Goal: Transaction & Acquisition: Purchase product/service

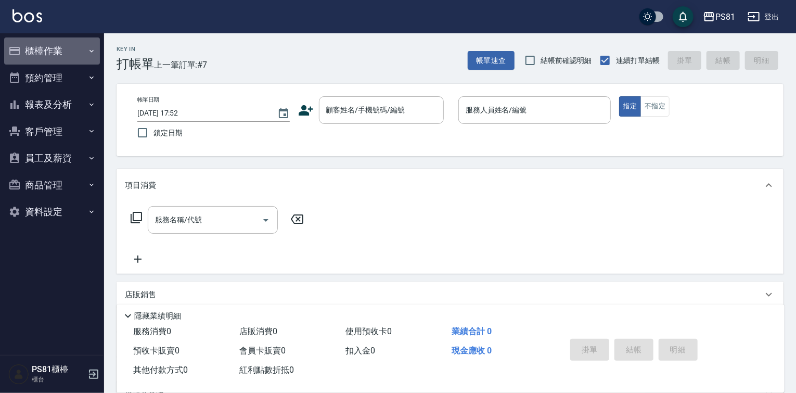
click at [64, 52] on button "櫃檯作業" at bounding box center [52, 50] width 96 height 27
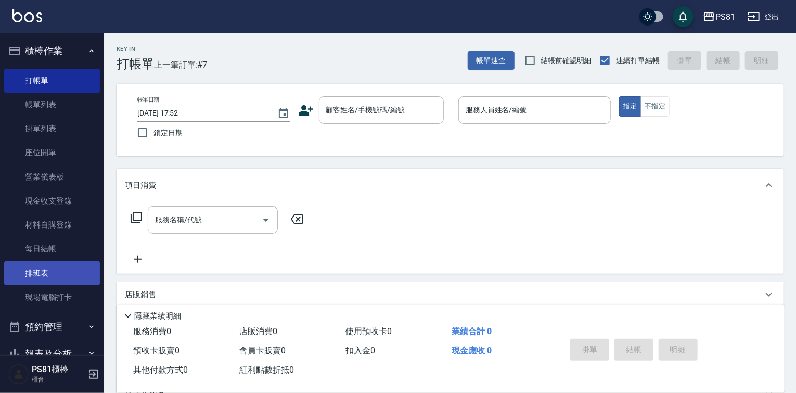
click at [52, 272] on link "排班表" at bounding box center [52, 273] width 96 height 24
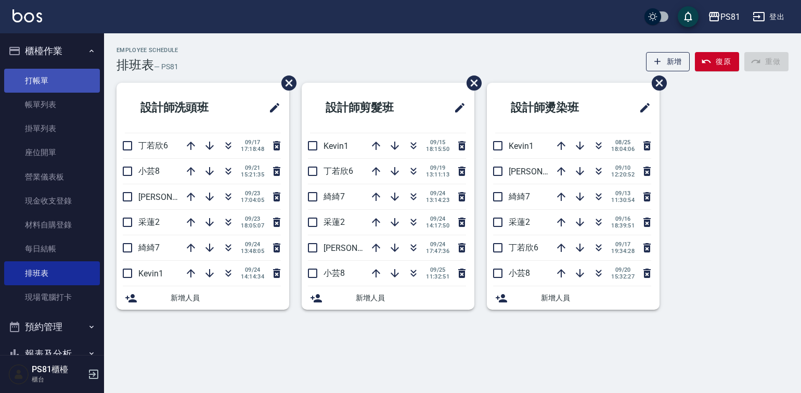
click at [44, 81] on link "打帳單" at bounding box center [52, 81] width 96 height 24
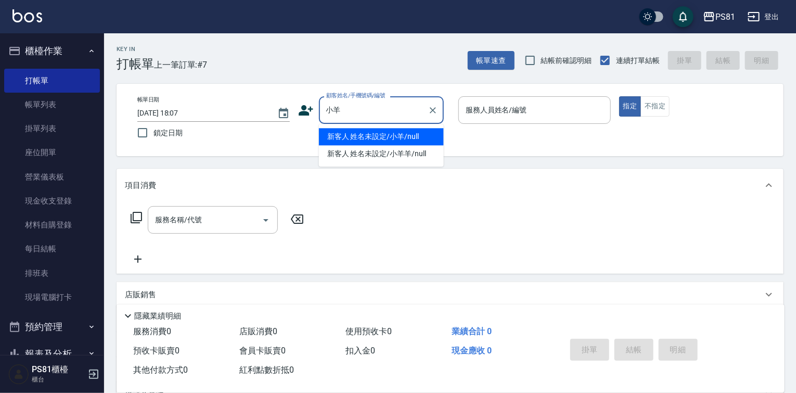
click at [419, 142] on li "新客人 姓名未設定/小羊/null" at bounding box center [381, 136] width 125 height 17
type input "新客人 姓名未設定/小羊/null"
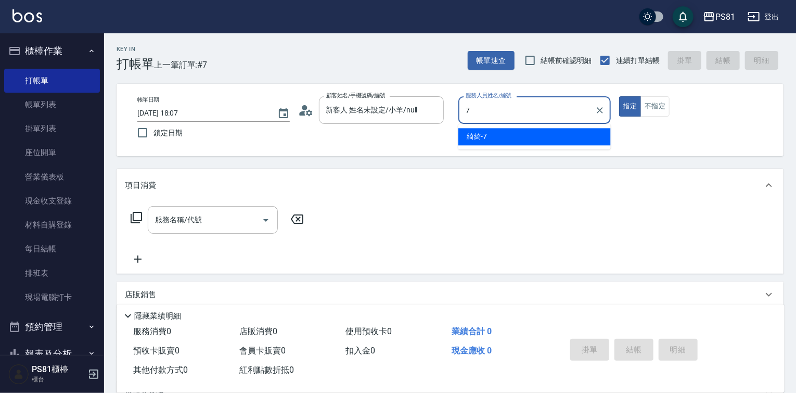
type input "綺綺-7"
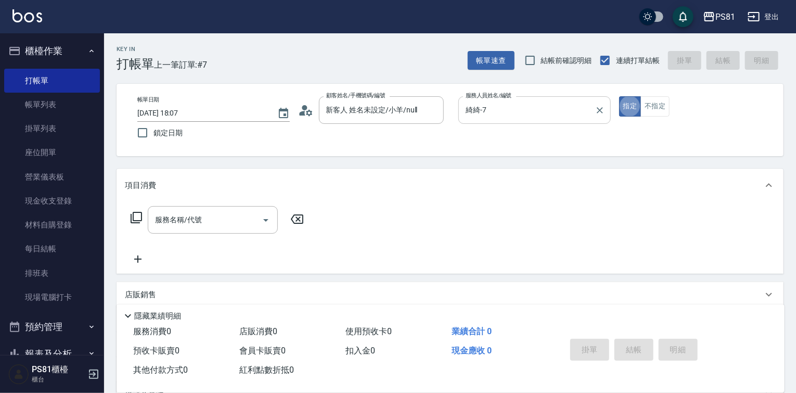
type button "true"
click at [169, 225] on input "服務名稱/代號" at bounding box center [204, 220] width 105 height 18
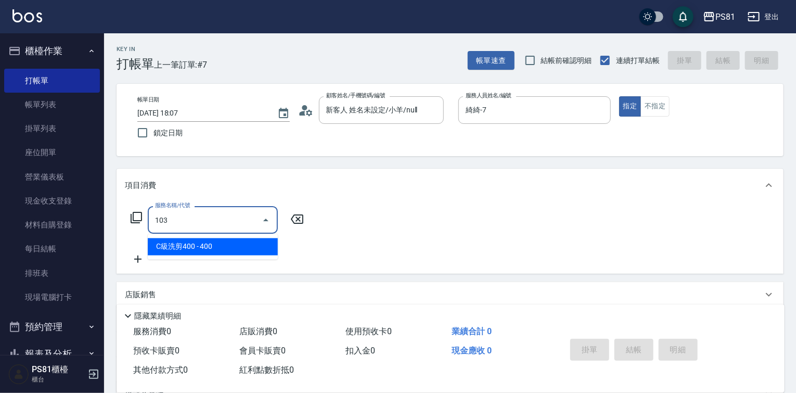
type input "C級洗剪400(103)"
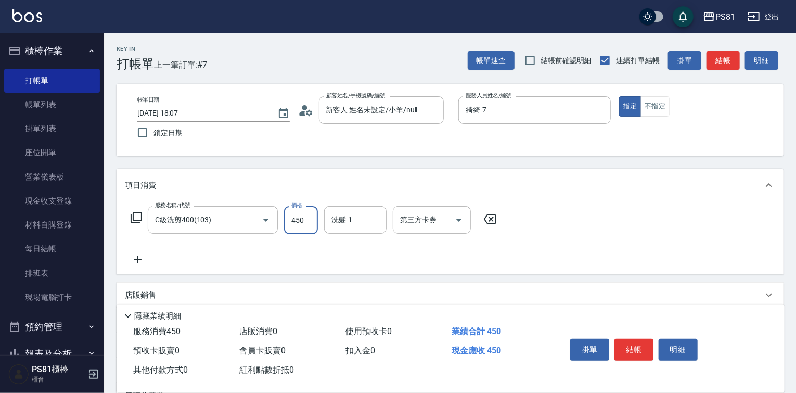
type input "450"
click at [634, 345] on button "結帳" at bounding box center [633, 350] width 39 height 22
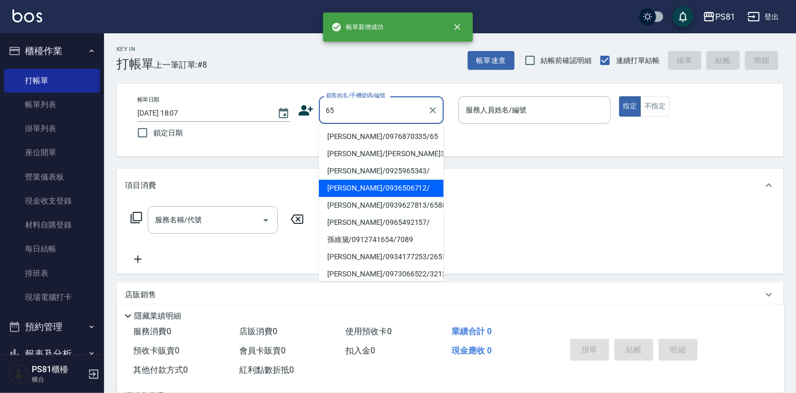
click at [369, 211] on li "[PERSON_NAME]/0939627813/6588" at bounding box center [381, 205] width 125 height 17
type input "[PERSON_NAME]/0939627813/6588"
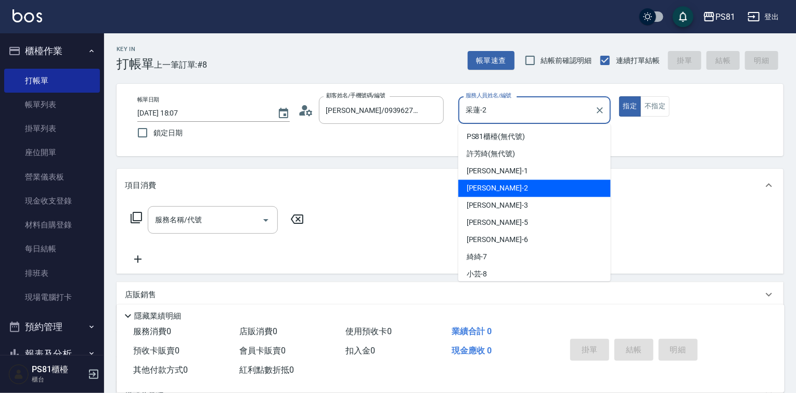
click at [477, 115] on input "采蓮-2" at bounding box center [526, 110] width 127 height 18
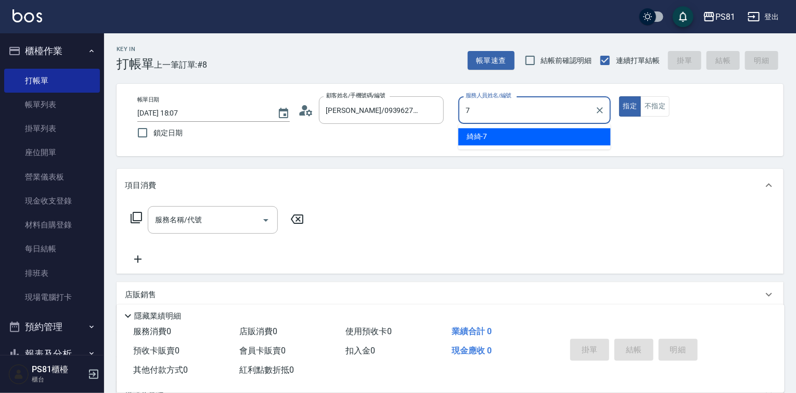
type input "綺綺-7"
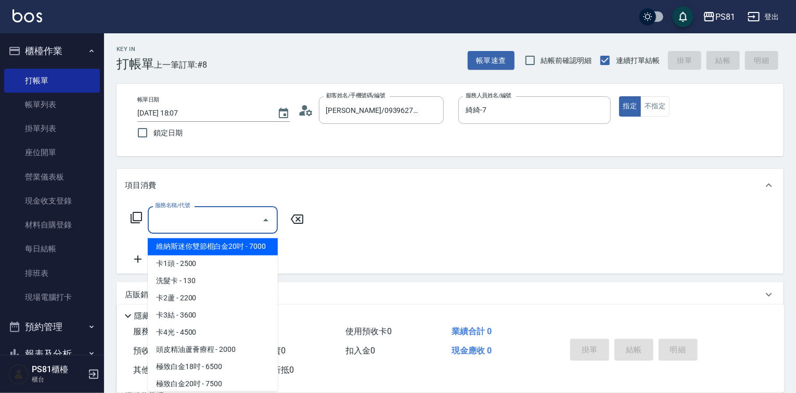
drag, startPoint x: 198, startPoint y: 223, endPoint x: 124, endPoint y: 210, distance: 75.0
click at [158, 213] on div "服務名稱/代號 服務名稱/代號" at bounding box center [213, 220] width 130 height 28
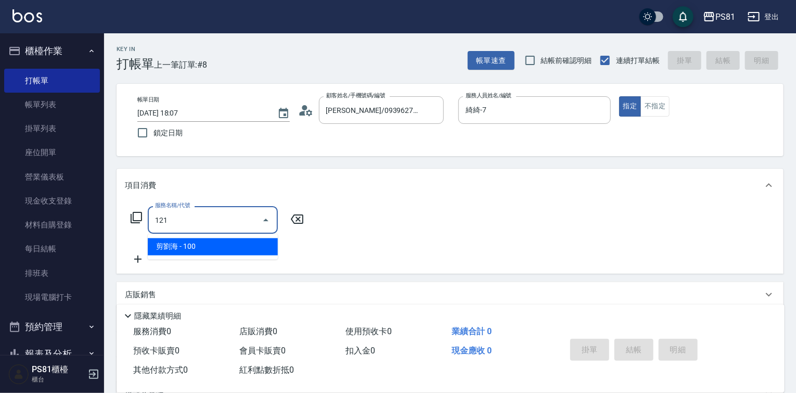
click at [252, 244] on span "剪劉海 - 100" at bounding box center [213, 246] width 130 height 17
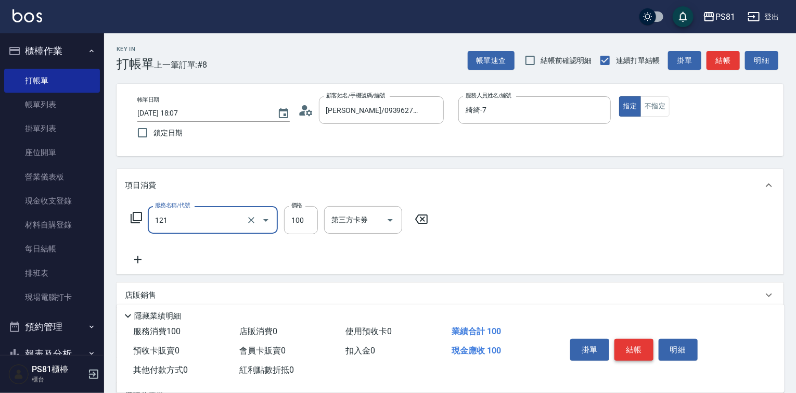
type input "剪劉海(121)"
click at [619, 340] on button "結帳" at bounding box center [633, 350] width 39 height 22
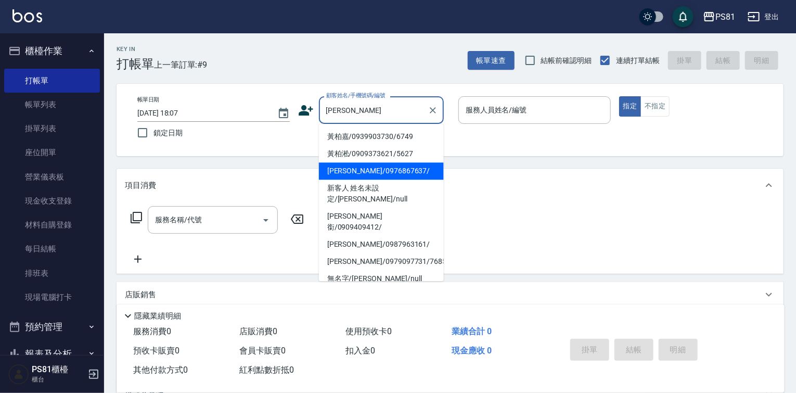
click at [381, 168] on li "[PERSON_NAME]/0976867637/" at bounding box center [381, 170] width 125 height 17
type input "[PERSON_NAME]/0976867637/"
type input "小芸-8"
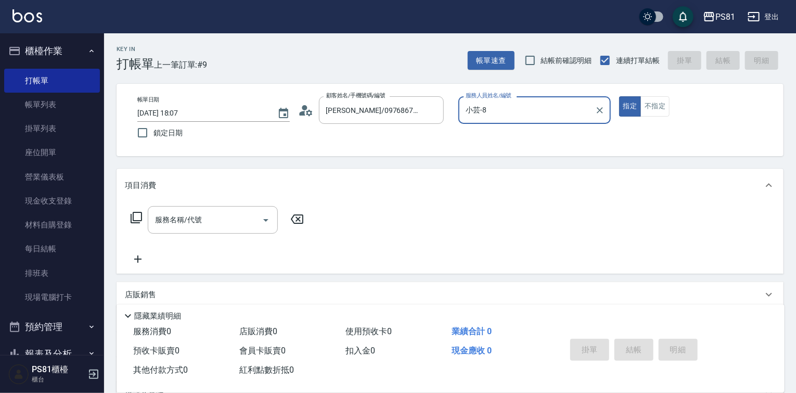
click at [302, 109] on circle at bounding box center [304, 107] width 5 height 5
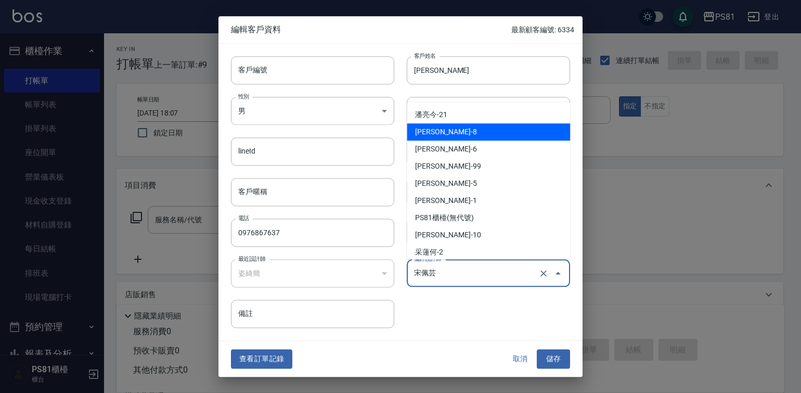
click at [448, 267] on input "宋佩芸" at bounding box center [474, 273] width 125 height 18
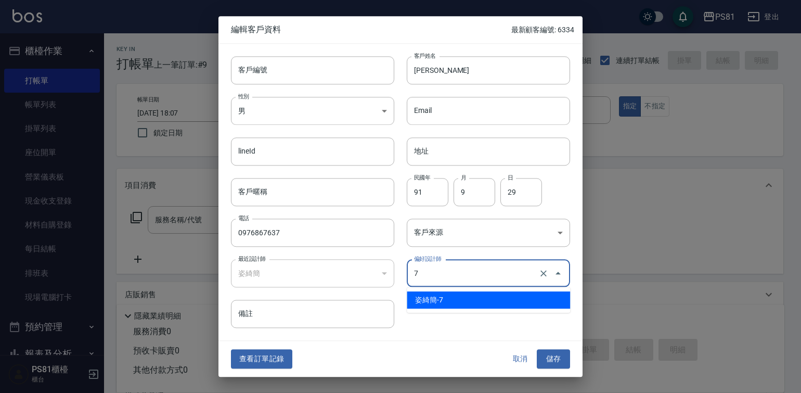
click at [446, 297] on li "姿綺簡-7" at bounding box center [488, 299] width 163 height 17
type input "姿綺簡"
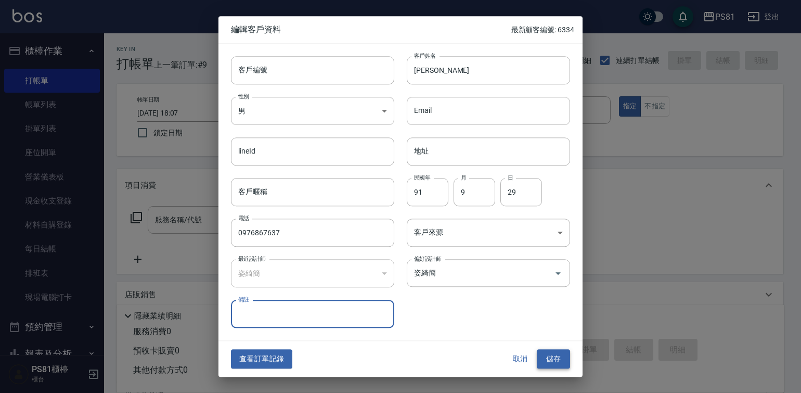
click at [557, 367] on div "查看訂單記錄 取消 儲存" at bounding box center [401, 359] width 364 height 36
click at [558, 363] on button "儲存" at bounding box center [553, 359] width 33 height 19
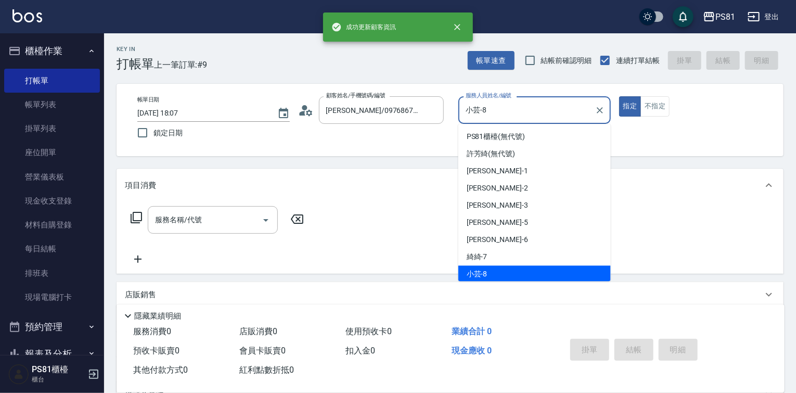
click at [493, 104] on input "小芸-8" at bounding box center [526, 110] width 127 height 18
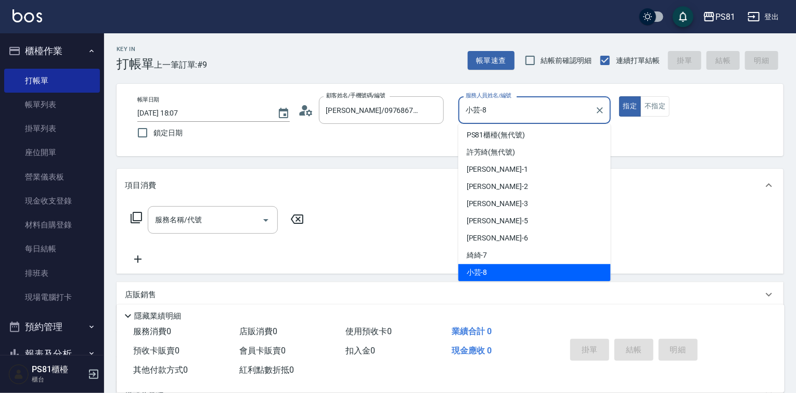
click at [493, 104] on input "小芸-8" at bounding box center [526, 110] width 127 height 18
click at [493, 106] on input "小芸-8" at bounding box center [526, 110] width 127 height 18
click at [492, 110] on input "小芸-8" at bounding box center [526, 110] width 127 height 18
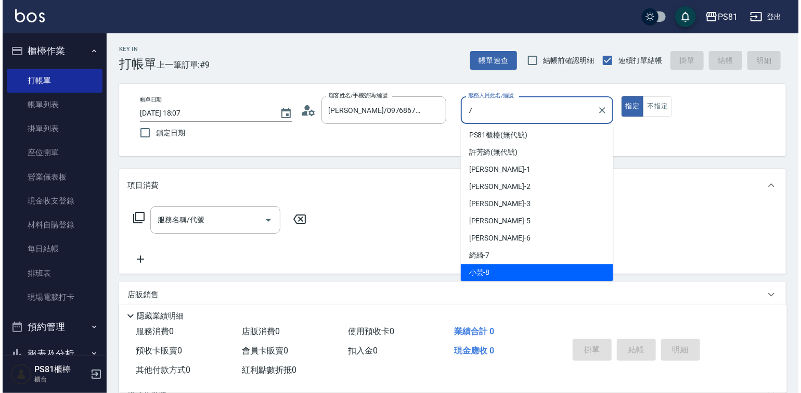
scroll to position [0, 0]
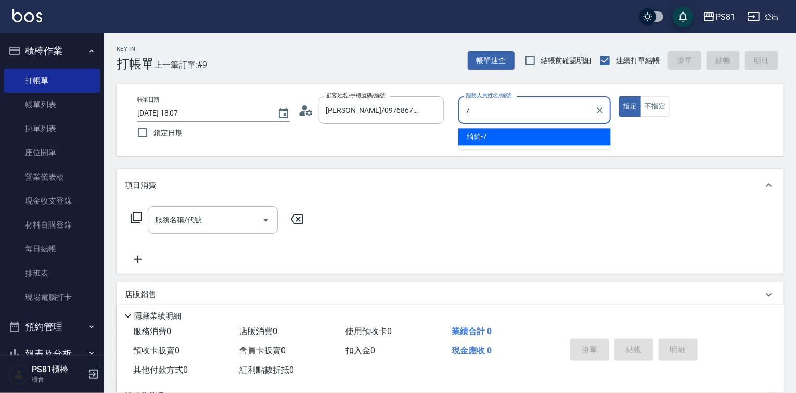
click at [502, 136] on div "綺綺 -7" at bounding box center [534, 136] width 152 height 17
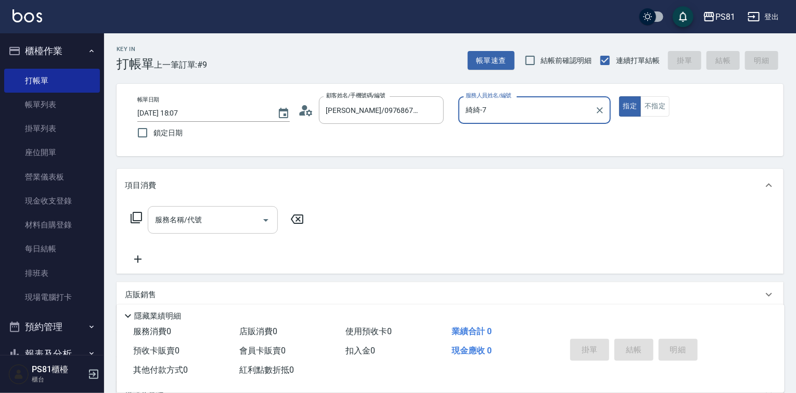
type input "綺綺-7"
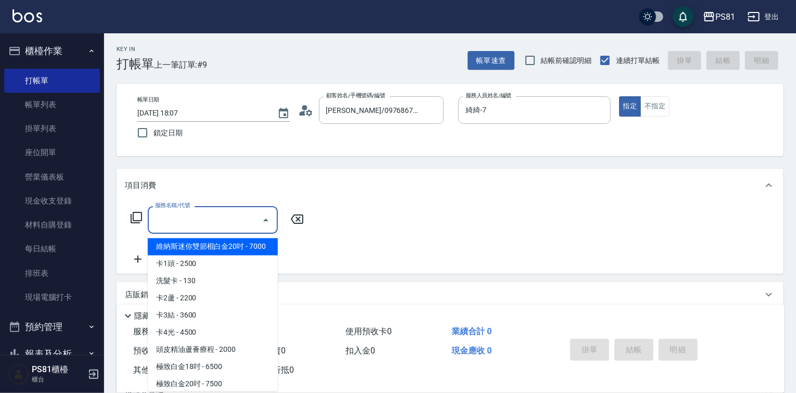
click at [254, 211] on input "服務名稱/代號" at bounding box center [204, 220] width 105 height 18
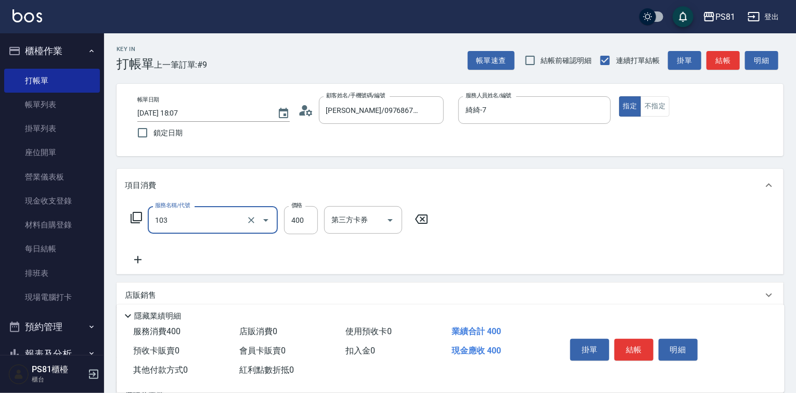
type input "C級洗剪400(103)"
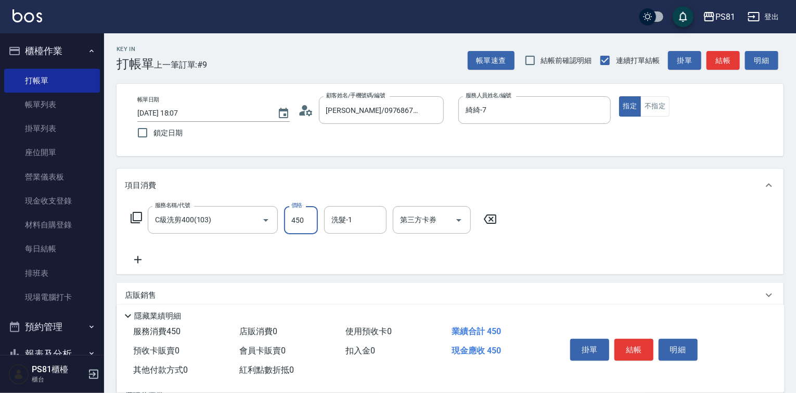
type input "450"
click at [635, 359] on div "掛單 結帳 明細" at bounding box center [634, 351] width 136 height 33
click at [636, 358] on div "掛單 結帳 明細" at bounding box center [634, 351] width 136 height 33
click at [640, 354] on button "結帳" at bounding box center [633, 350] width 39 height 22
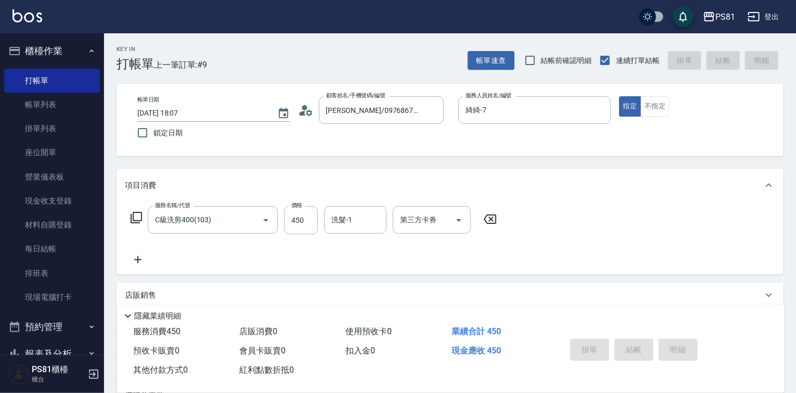
type input "2025/09/25 18:30"
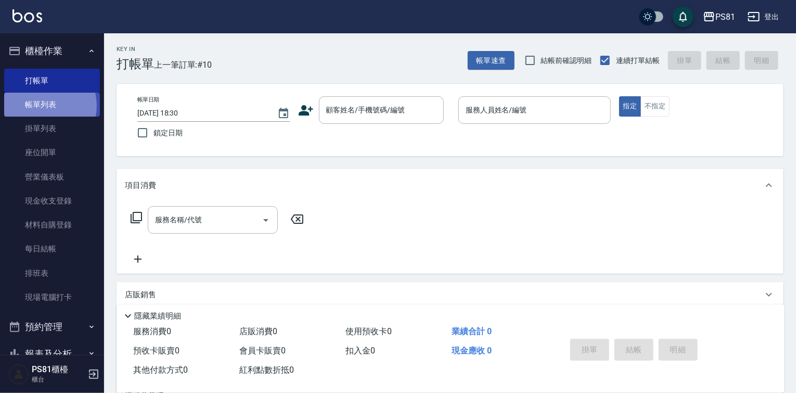
click at [41, 106] on link "帳單列表" at bounding box center [52, 105] width 96 height 24
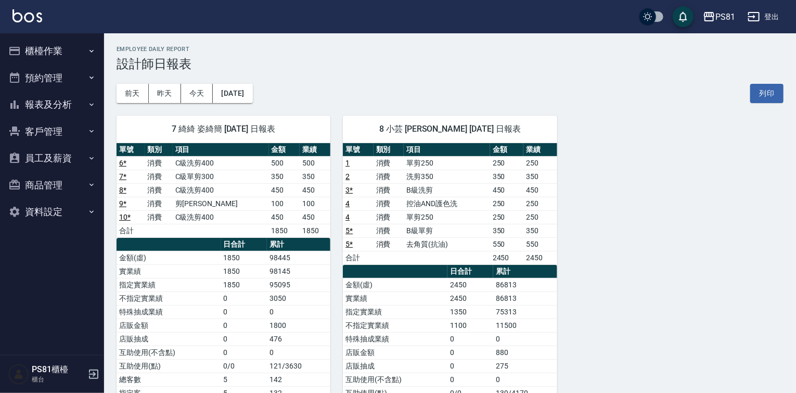
click at [76, 105] on button "報表及分析" at bounding box center [52, 104] width 96 height 27
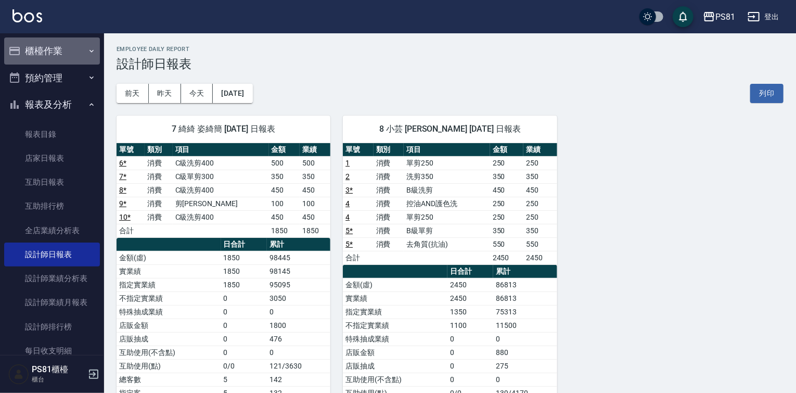
click at [63, 53] on button "櫃檯作業" at bounding box center [52, 50] width 96 height 27
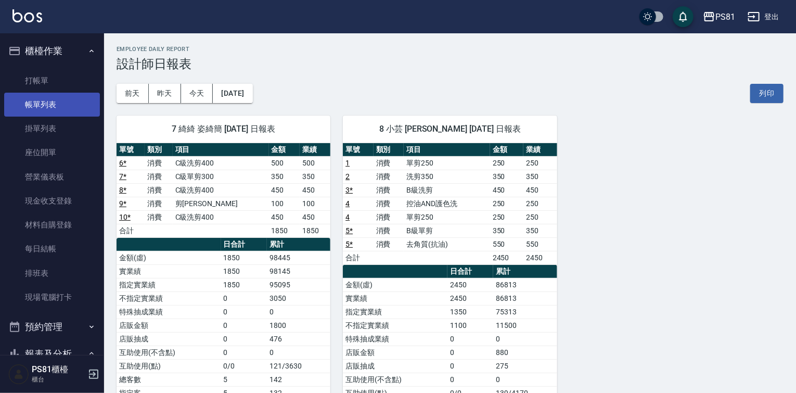
click at [55, 102] on link "帳單列表" at bounding box center [52, 105] width 96 height 24
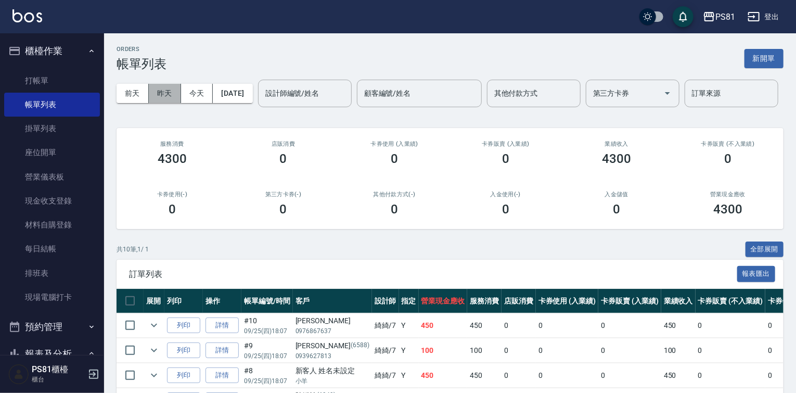
click at [169, 92] on button "昨天" at bounding box center [165, 93] width 32 height 19
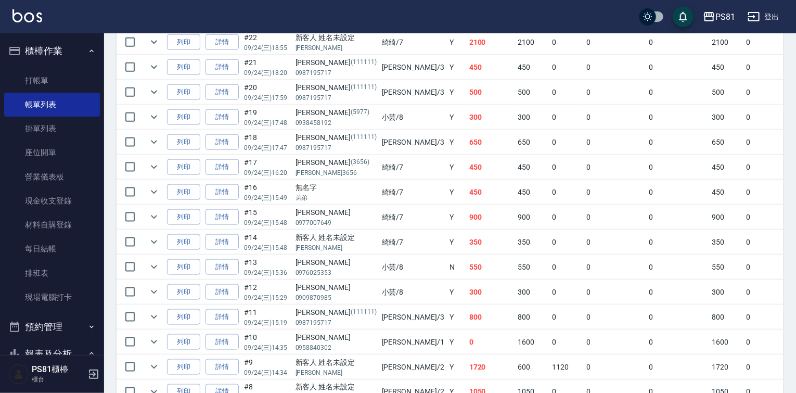
scroll to position [624, 0]
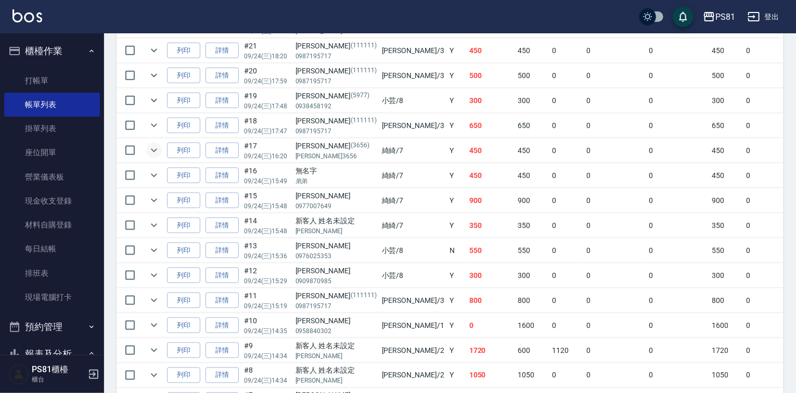
click at [156, 157] on icon "expand row" at bounding box center [154, 150] width 12 height 12
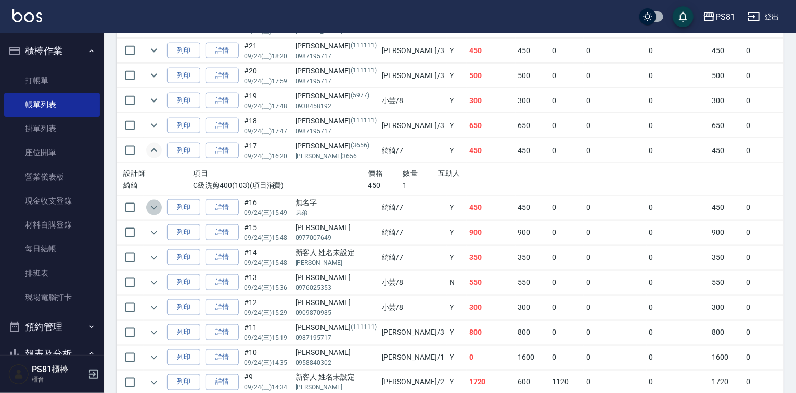
click at [156, 214] on icon "expand row" at bounding box center [154, 207] width 12 height 12
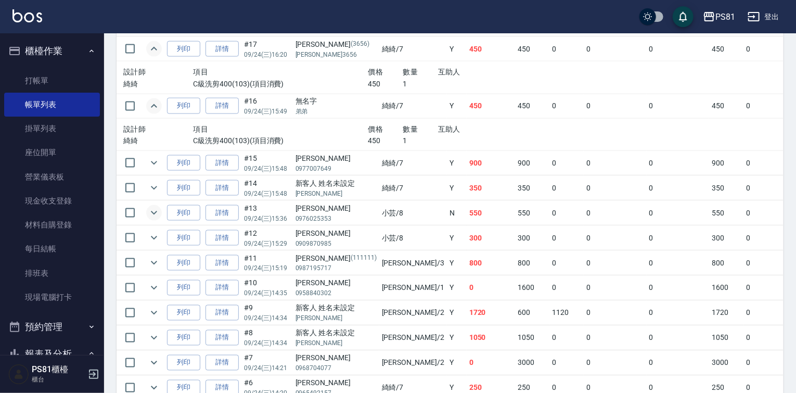
scroll to position [728, 0]
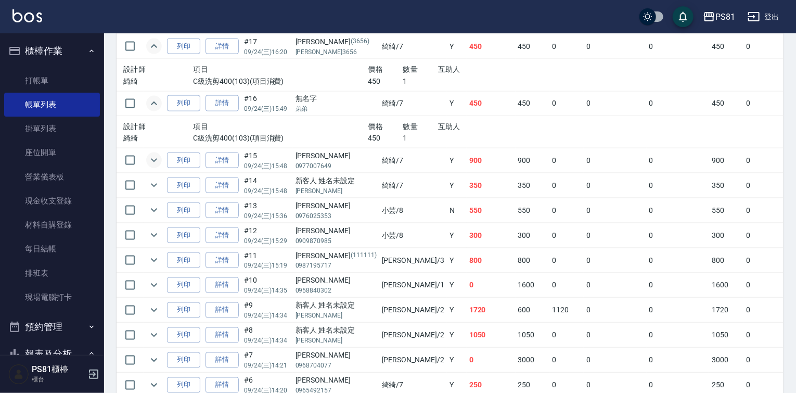
click at [154, 166] on icon "expand row" at bounding box center [154, 160] width 12 height 12
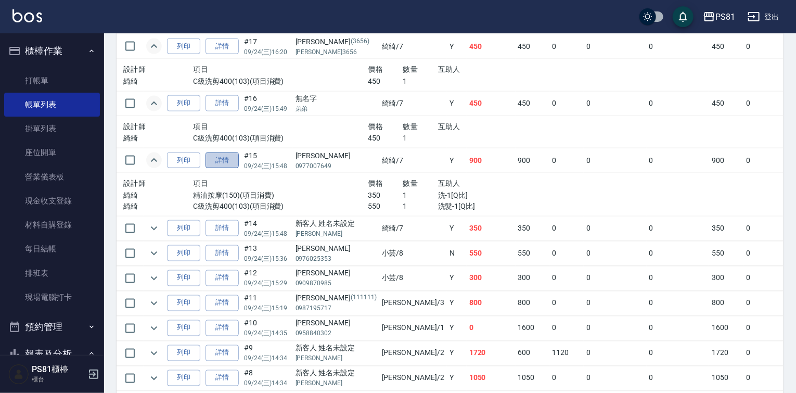
click at [226, 169] on link "詳情" at bounding box center [222, 160] width 33 height 16
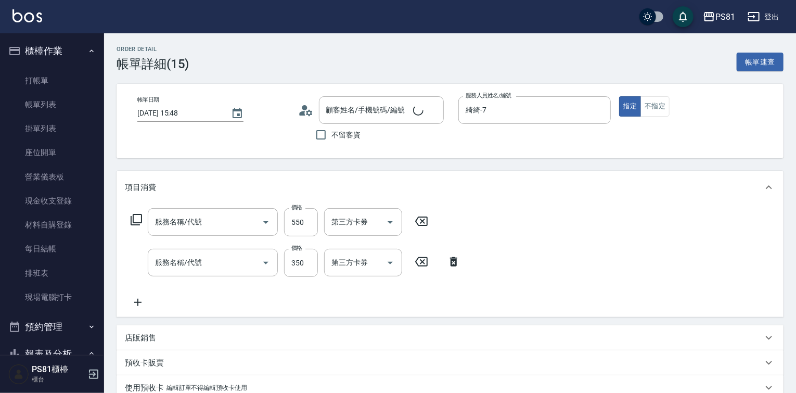
type input "[DATE] 15:48"
type input "綺綺-7"
type input "C級洗剪400(103)"
type input "精油按摩(150)"
type input "[PERSON_NAME]/0977007649/"
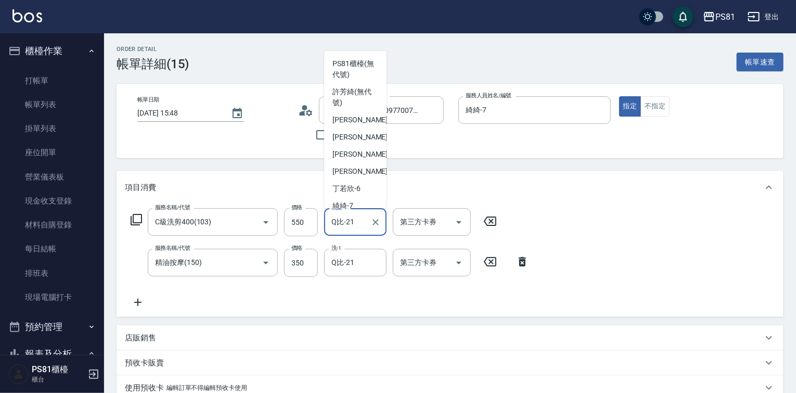
click at [336, 220] on input "Q比-21" at bounding box center [347, 222] width 37 height 18
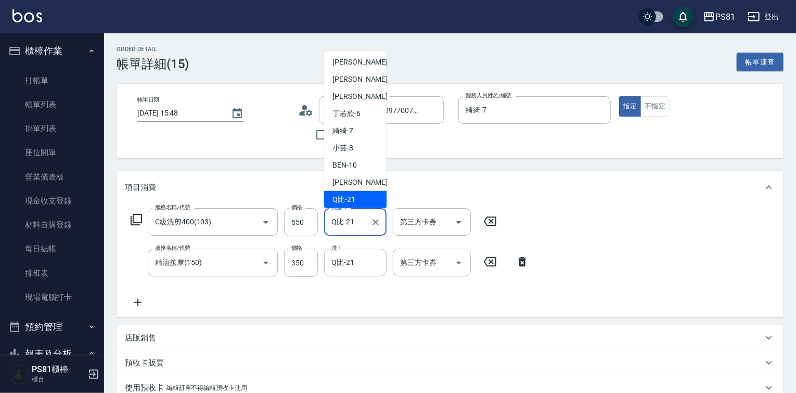
click at [336, 220] on input "Q比-21" at bounding box center [347, 222] width 37 height 18
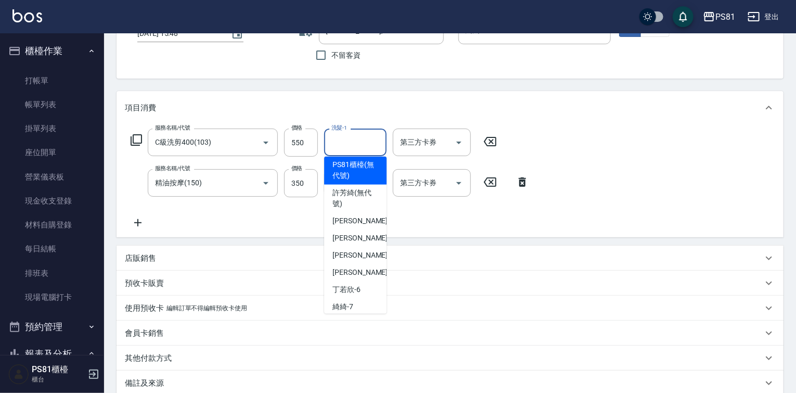
scroll to position [156, 0]
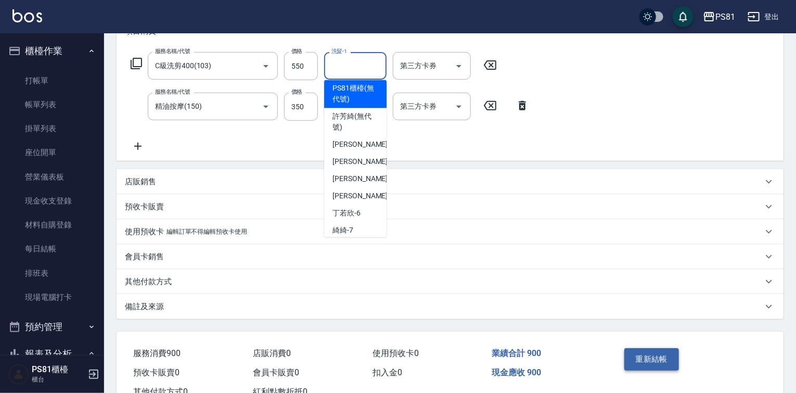
click at [643, 359] on button "重新結帳" at bounding box center [651, 359] width 55 height 22
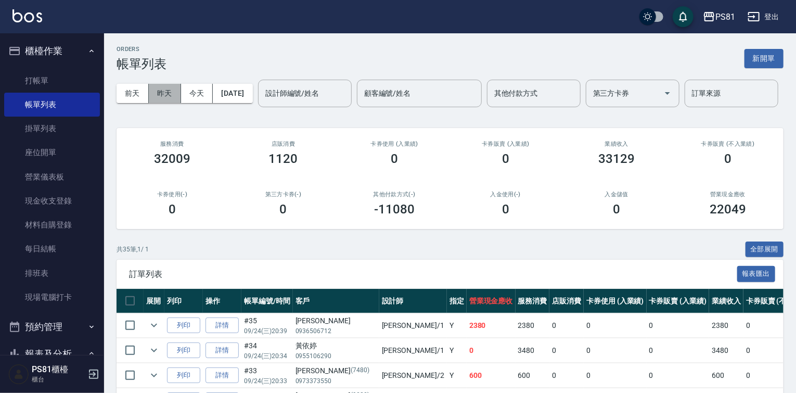
click at [164, 94] on button "昨天" at bounding box center [165, 93] width 32 height 19
click at [142, 101] on button "前天" at bounding box center [133, 93] width 32 height 19
click at [139, 98] on button "前天" at bounding box center [133, 93] width 32 height 19
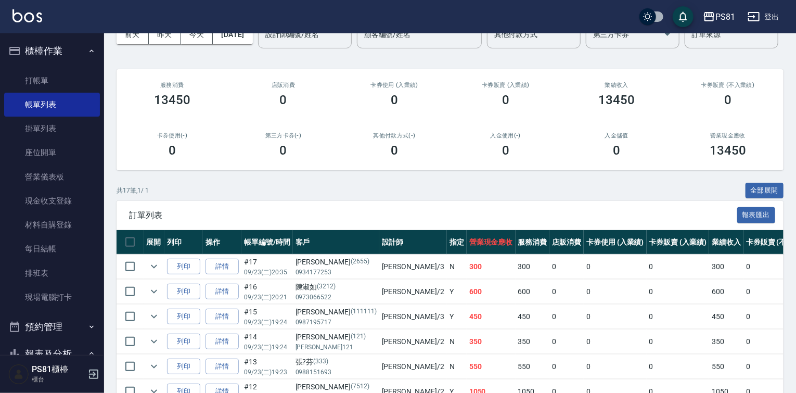
scroll to position [52, 0]
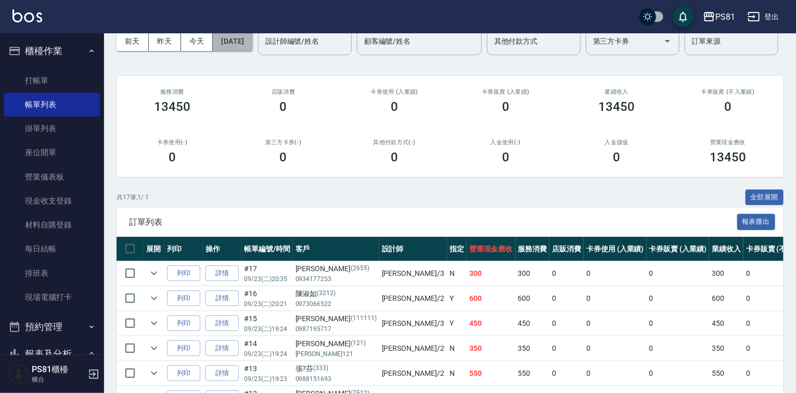
click at [241, 38] on button "[DATE]" at bounding box center [233, 41] width 40 height 19
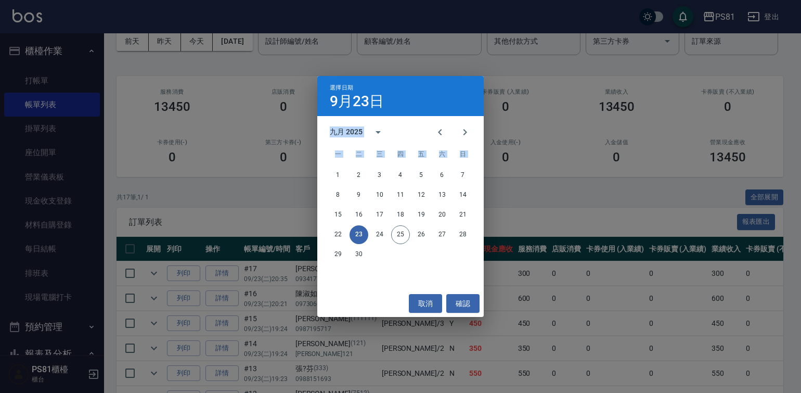
drag, startPoint x: 101, startPoint y: 126, endPoint x: 101, endPoint y: 184, distance: 57.2
click at [101, 184] on div "選擇日期 9月23日 九月 2025 一 二 三 四 五 六 日 1 2 3 4 5 6 7 8 9 10 11 12 13 14 15 16 17 18 1…" at bounding box center [400, 196] width 801 height 393
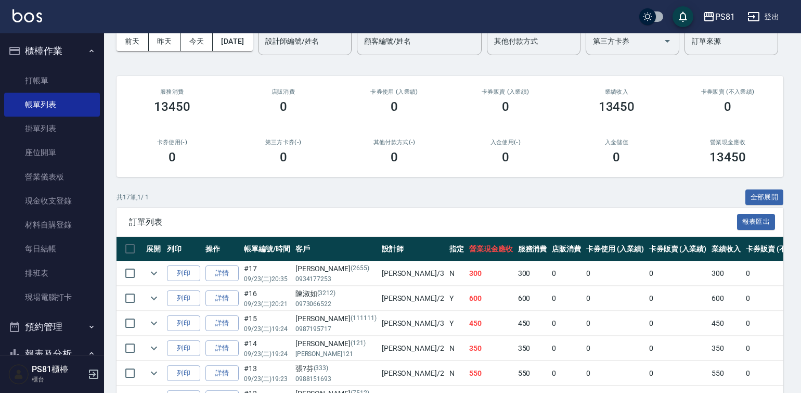
click at [101, 184] on div "選擇日期 9月23日 九月 2025 一 二 三 四 五 六 日 1 2 3 4 5 6 7 8 9 10 11 12 13 14 15 16 17 18 1…" at bounding box center [400, 196] width 801 height 393
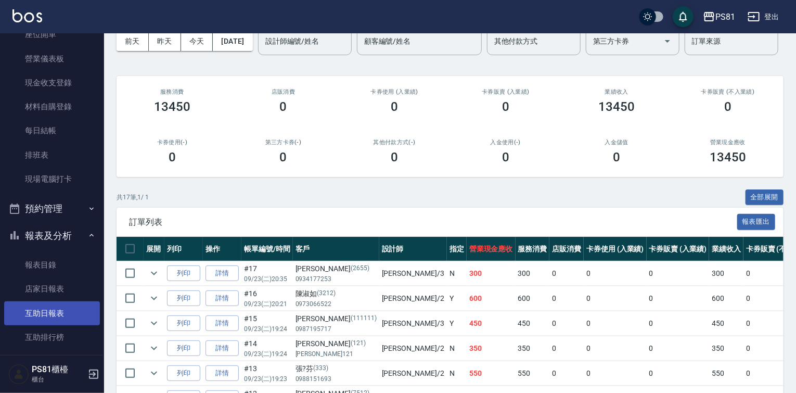
scroll to position [208, 0]
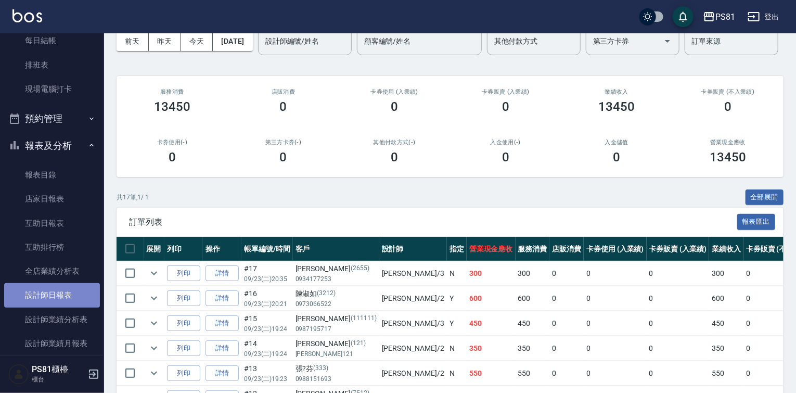
click at [63, 290] on link "設計師日報表" at bounding box center [52, 295] width 96 height 24
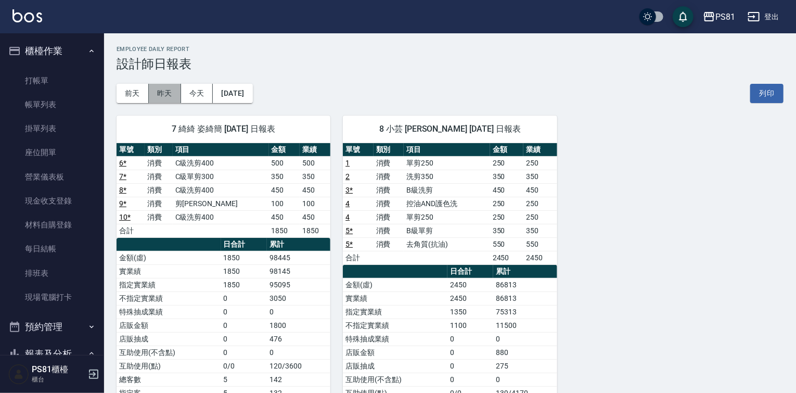
click at [171, 97] on button "昨天" at bounding box center [165, 93] width 32 height 19
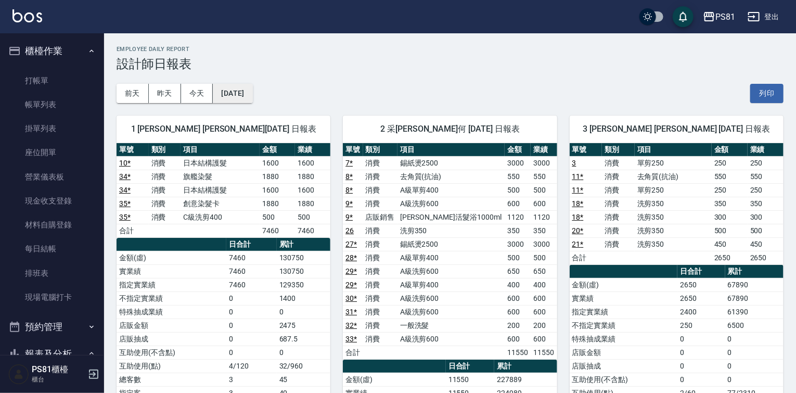
click at [252, 94] on button "[DATE]" at bounding box center [233, 93] width 40 height 19
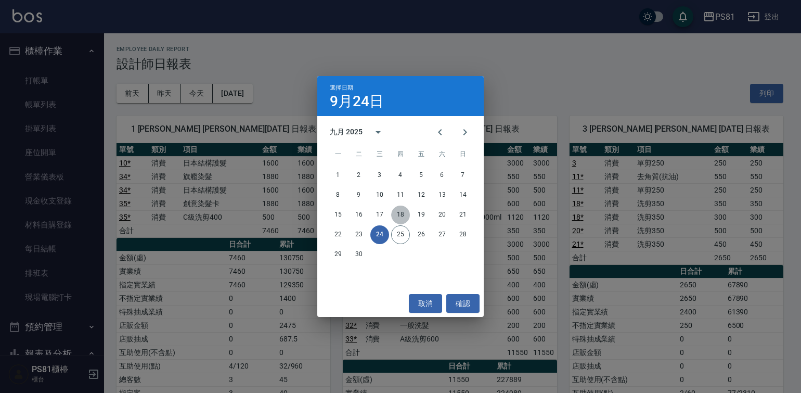
click at [409, 217] on button "18" at bounding box center [400, 215] width 19 height 19
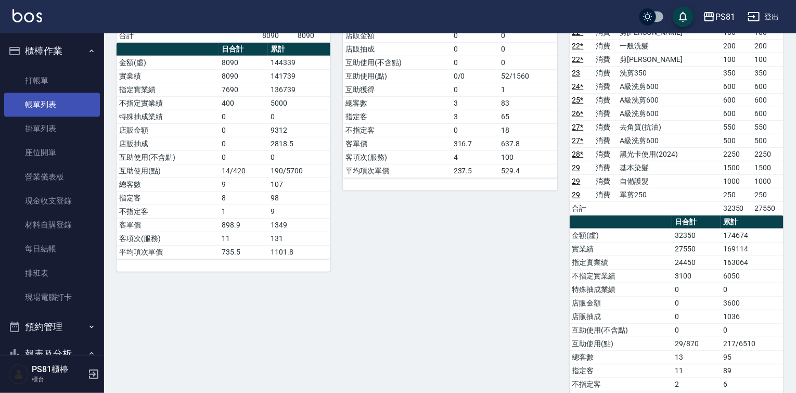
scroll to position [258, 0]
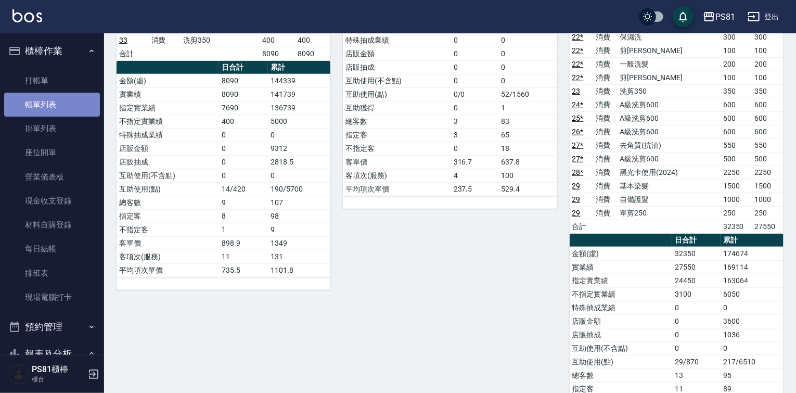
click at [70, 103] on link "帳單列表" at bounding box center [52, 105] width 96 height 24
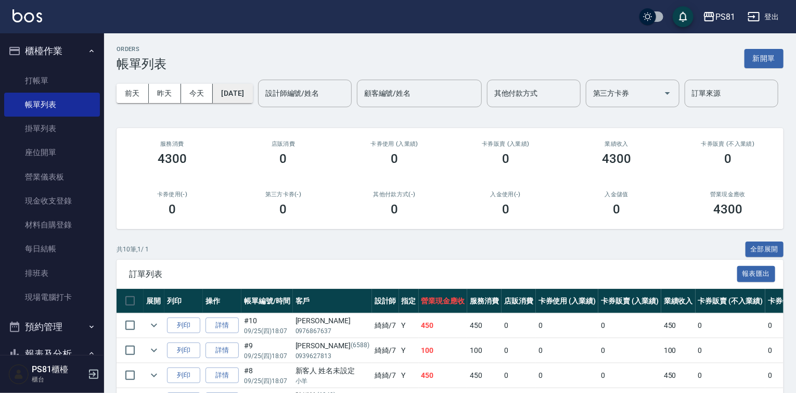
click at [229, 94] on button "[DATE]" at bounding box center [233, 93] width 40 height 19
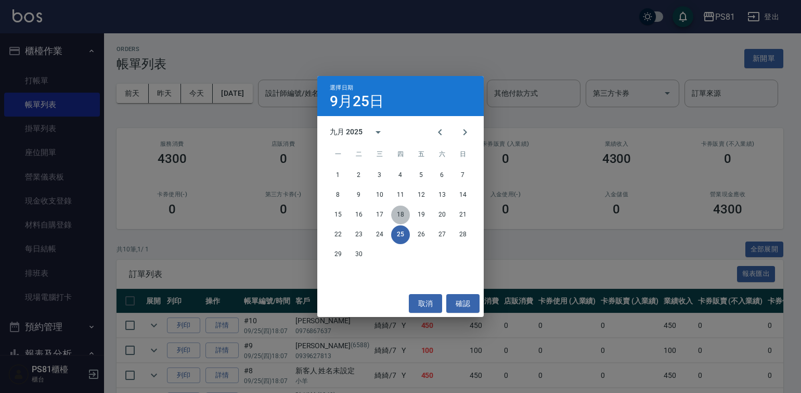
click at [397, 207] on button "18" at bounding box center [400, 215] width 19 height 19
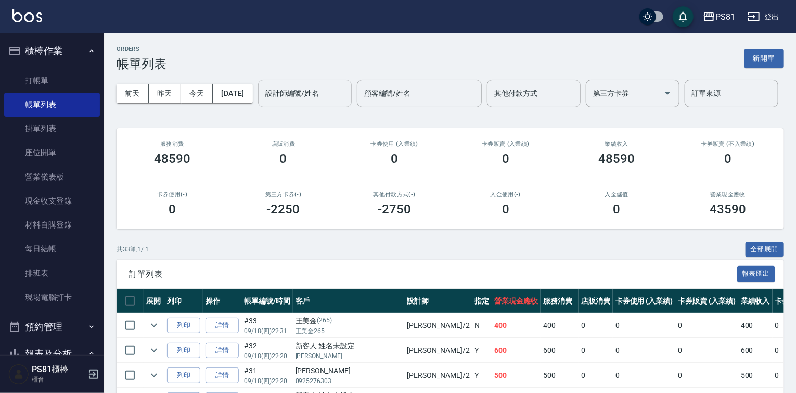
click at [263, 102] on input "設計師編號/姓名" at bounding box center [305, 93] width 84 height 18
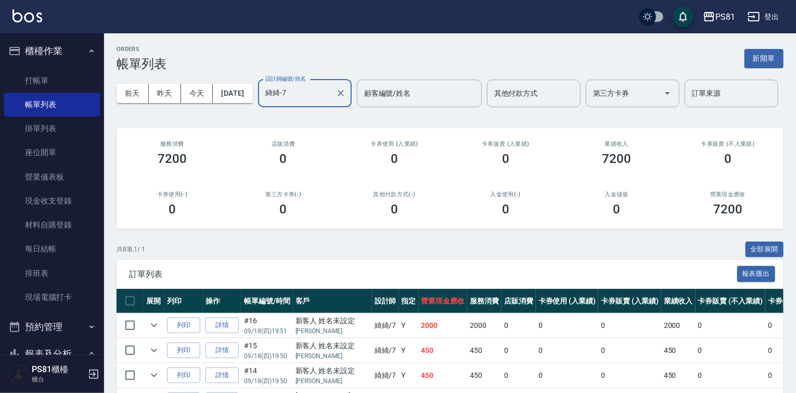
scroll to position [200, 0]
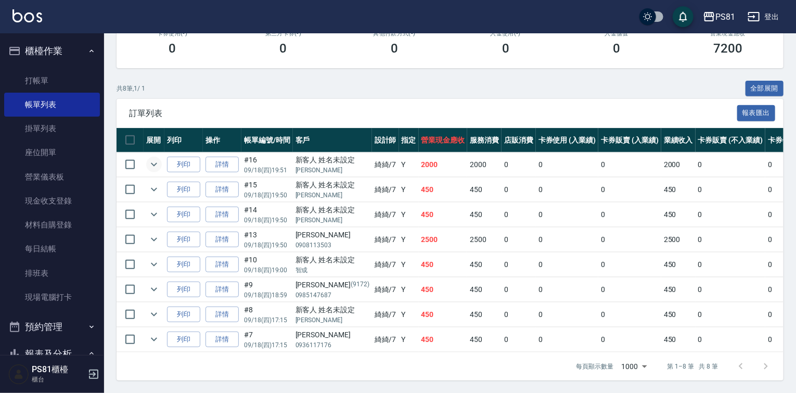
type input "綺綺-7"
click at [151, 158] on icon "expand row" at bounding box center [154, 164] width 12 height 12
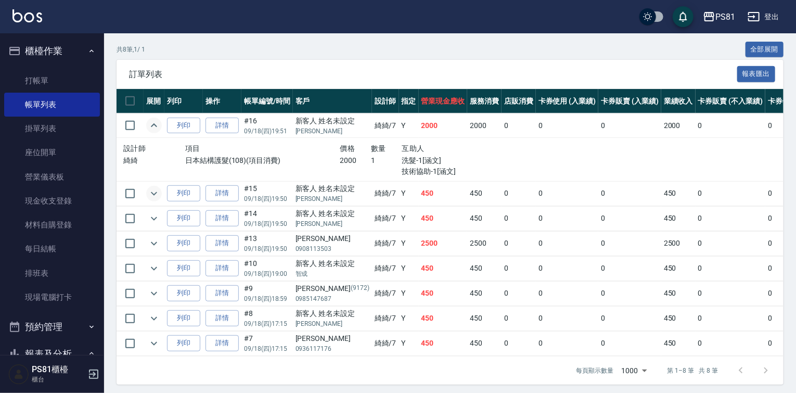
click at [154, 200] on icon "expand row" at bounding box center [154, 193] width 12 height 12
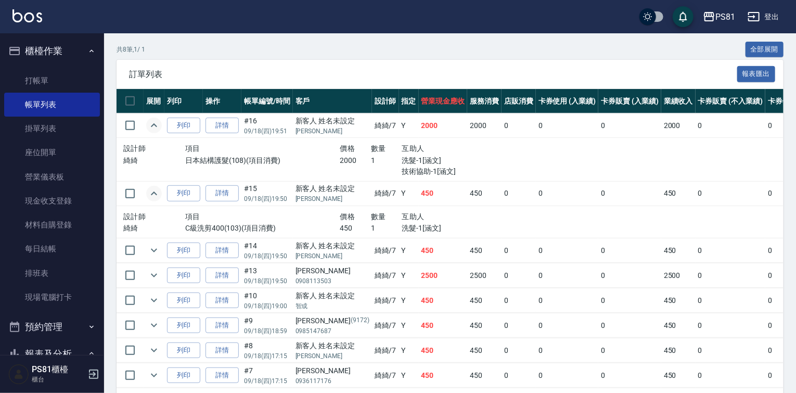
scroll to position [275, 0]
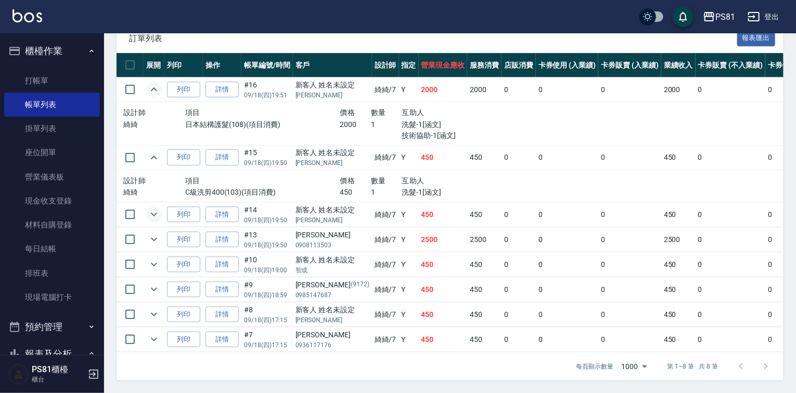
click at [156, 215] on button "expand row" at bounding box center [154, 215] width 16 height 16
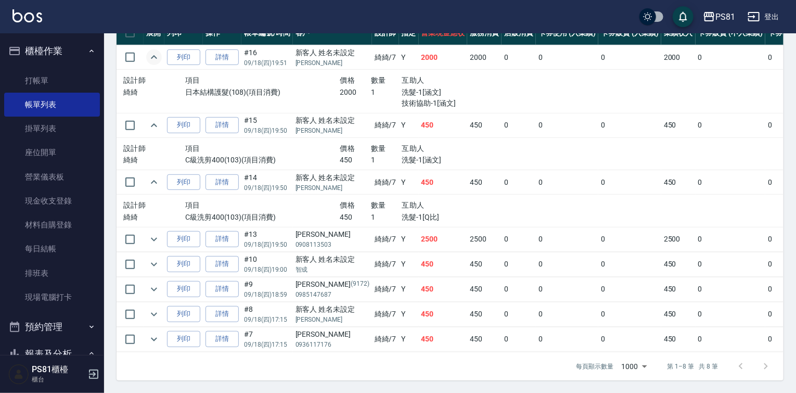
scroll to position [306, 0]
click at [229, 179] on link "詳情" at bounding box center [222, 182] width 33 height 16
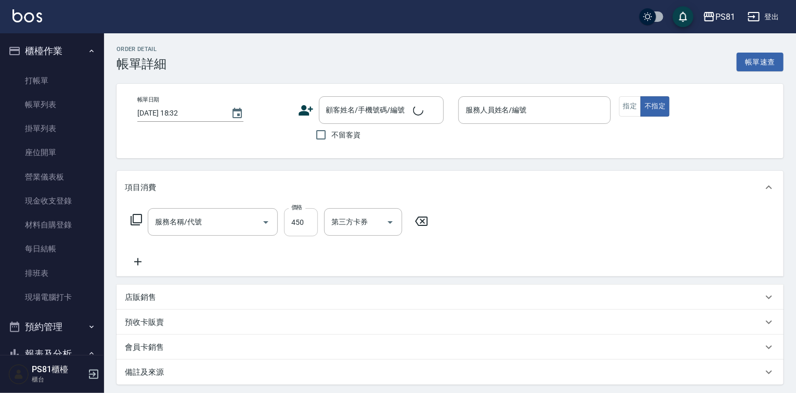
type input "[DATE] 19:50"
type input "綺綺-7"
type input "新客人 姓名未設定/[PERSON_NAME]/null"
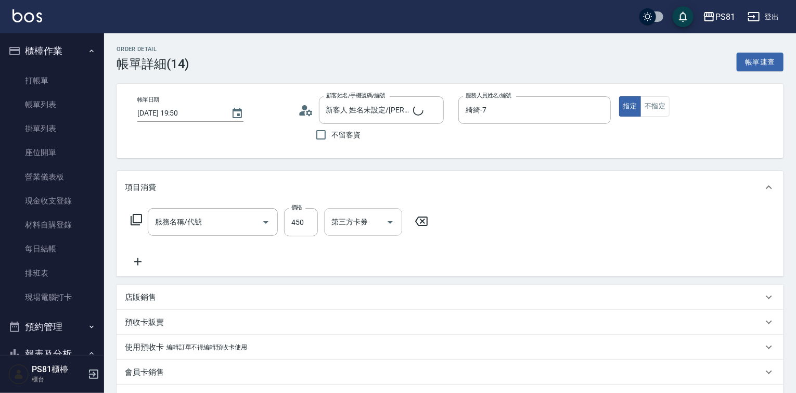
type input "C級洗剪400(103)"
click at [352, 227] on input "Q比-21" at bounding box center [347, 222] width 37 height 18
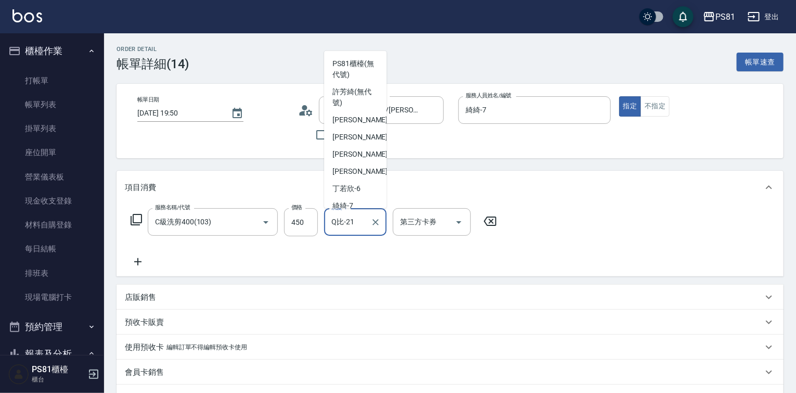
click at [352, 227] on input "Q比-21" at bounding box center [347, 222] width 37 height 18
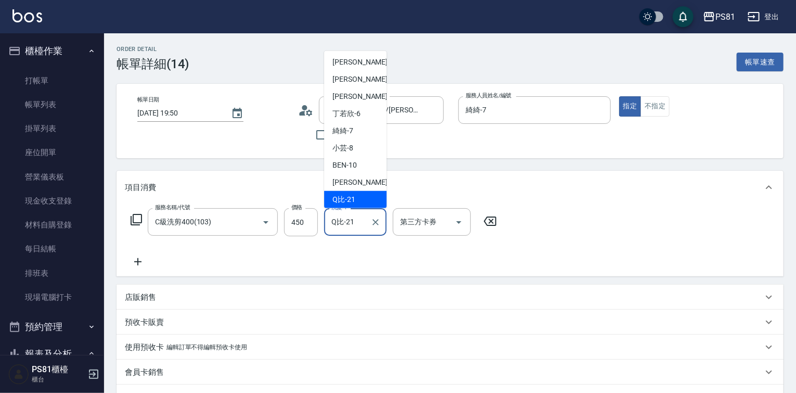
click at [352, 227] on input "Q比-21" at bounding box center [347, 222] width 37 height 18
click at [375, 223] on icon "Clear" at bounding box center [376, 222] width 6 height 6
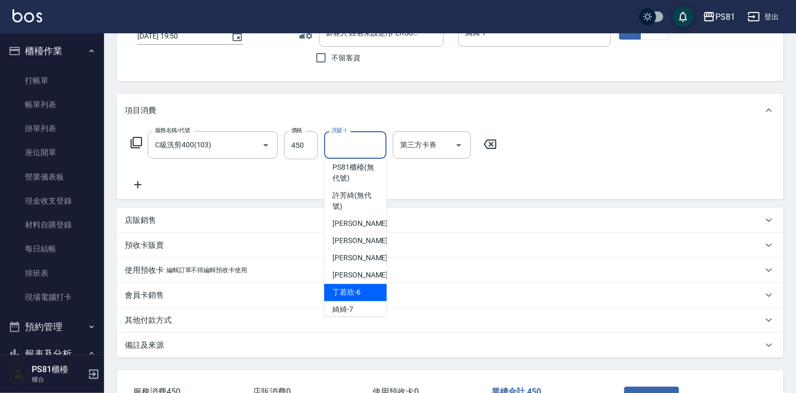
scroll to position [152, 0]
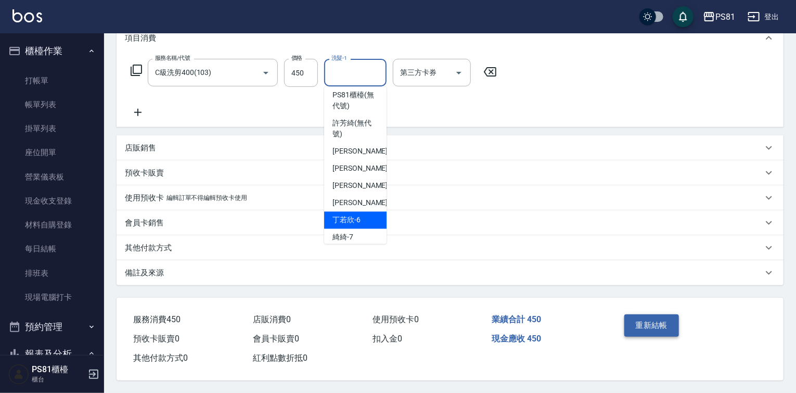
click at [648, 317] on button "重新結帳" at bounding box center [651, 325] width 55 height 22
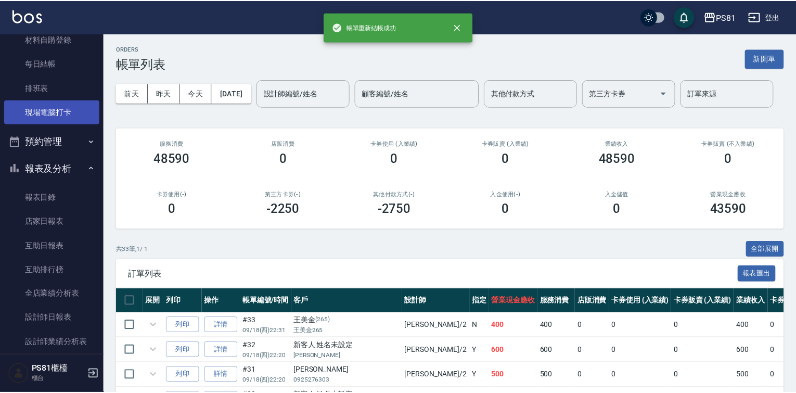
scroll to position [208, 0]
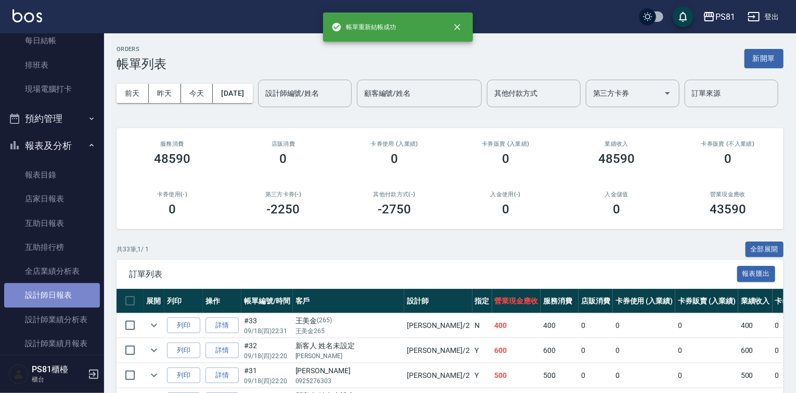
click at [77, 287] on link "設計師日報表" at bounding box center [52, 295] width 96 height 24
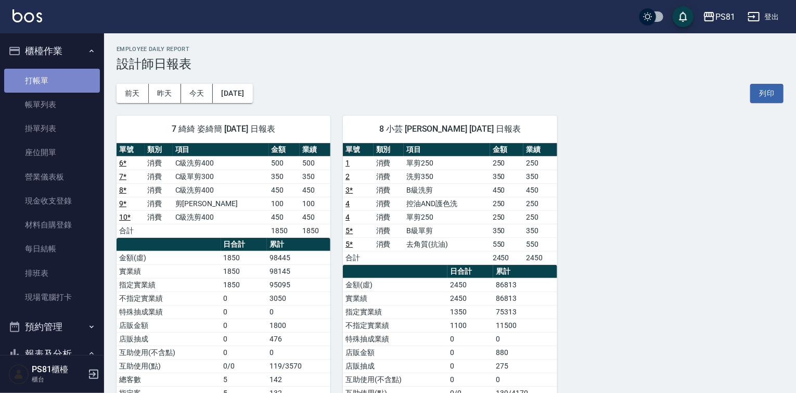
click at [58, 75] on link "打帳單" at bounding box center [52, 81] width 96 height 24
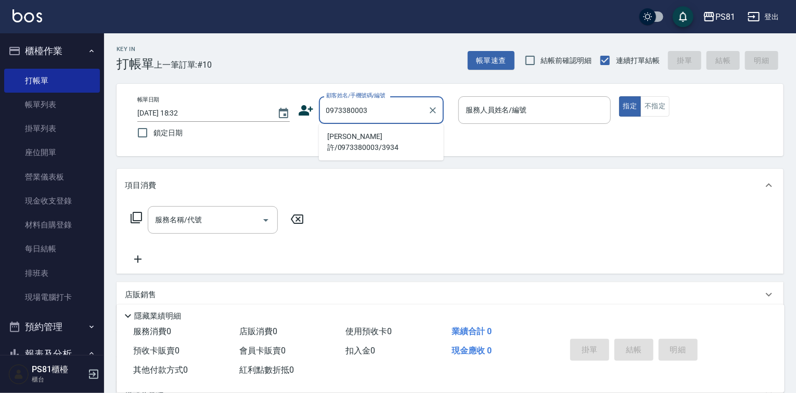
click at [363, 131] on li "[PERSON_NAME]許/0973380003/3934" at bounding box center [381, 142] width 125 height 28
type input "[PERSON_NAME]許/0973380003/3934"
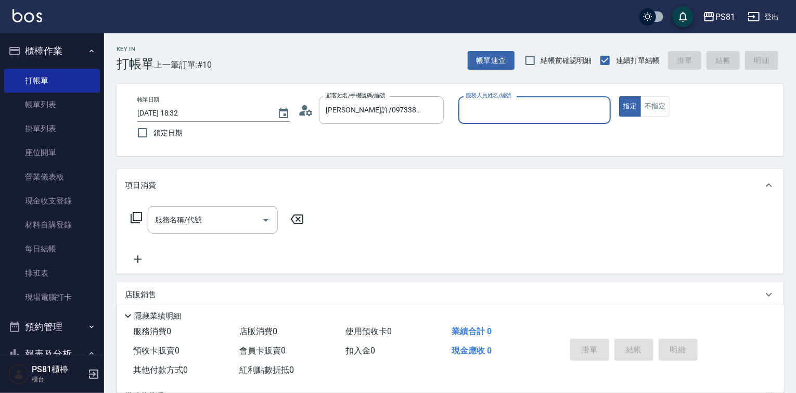
click at [506, 107] on input "服務人員姓名/編號" at bounding box center [534, 110] width 143 height 18
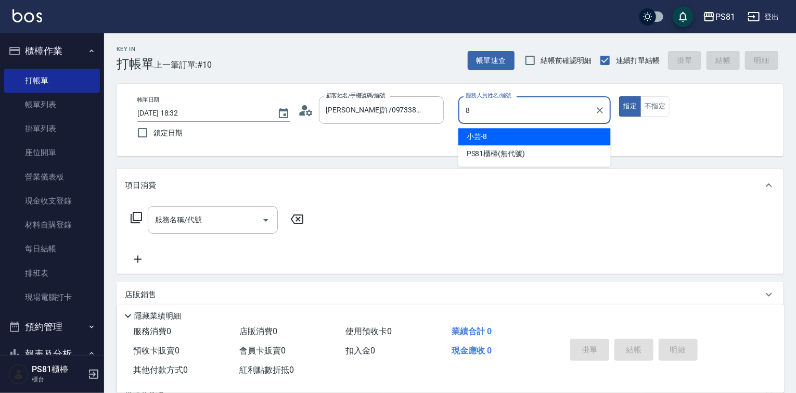
type input "小芸-8"
type button "true"
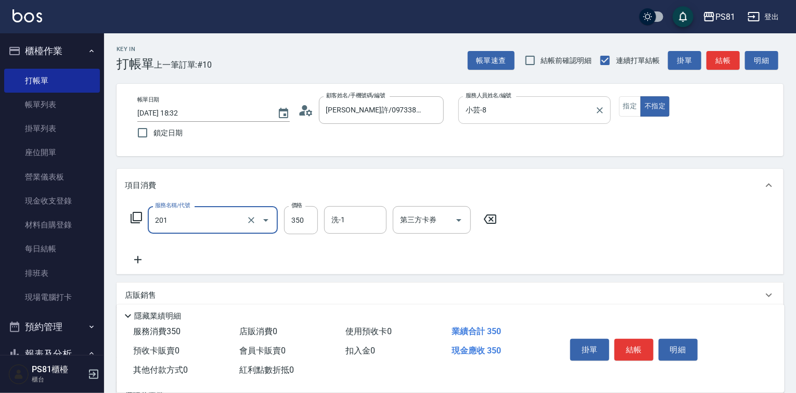
type input "洗剪350(201)"
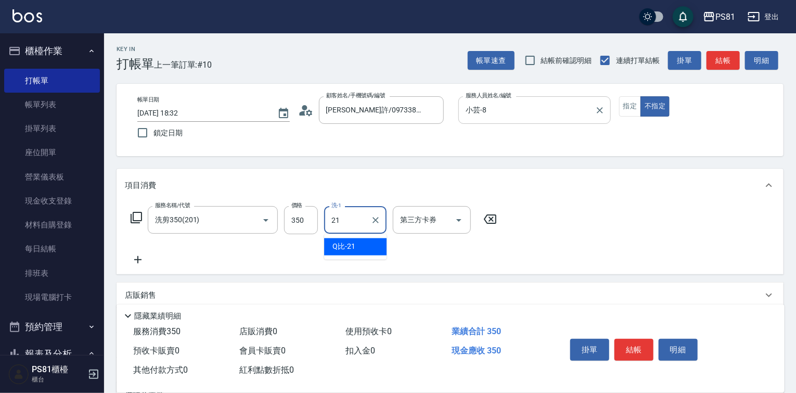
type input "Q比-21"
click at [632, 339] on button "結帳" at bounding box center [633, 350] width 39 height 22
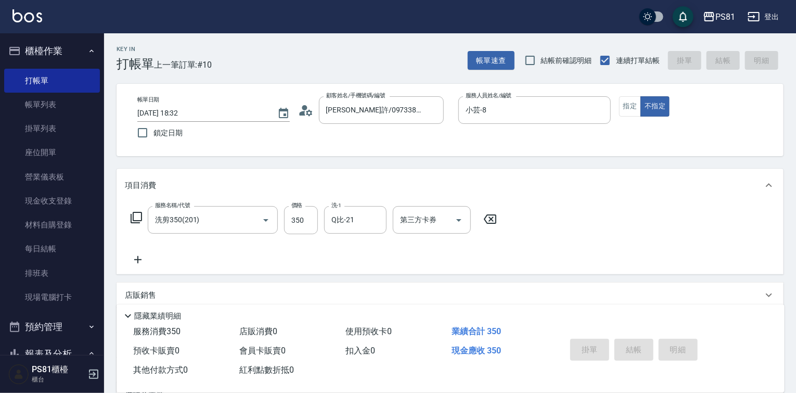
type input "[DATE] 18:45"
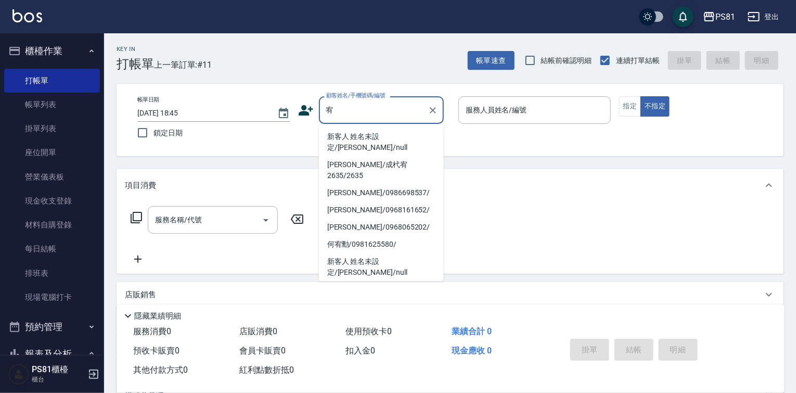
click at [391, 138] on li "新客人 姓名未設定/[PERSON_NAME]/null" at bounding box center [381, 142] width 125 height 28
type input "新客人 姓名未設定/[PERSON_NAME]/null"
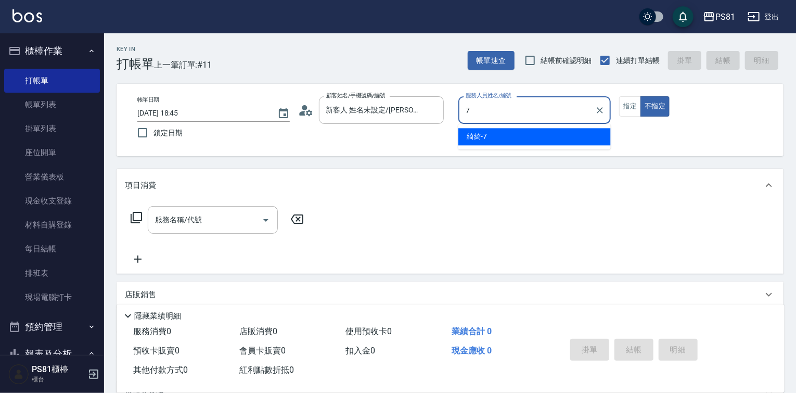
type input "綺綺-7"
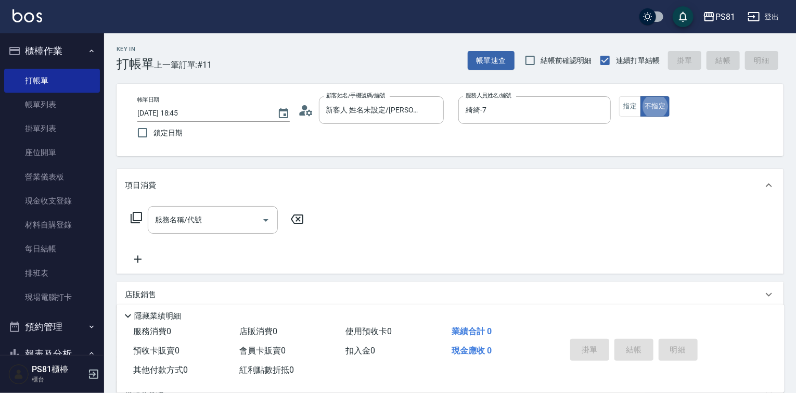
type button "false"
click at [621, 105] on button "指定" at bounding box center [630, 106] width 22 height 20
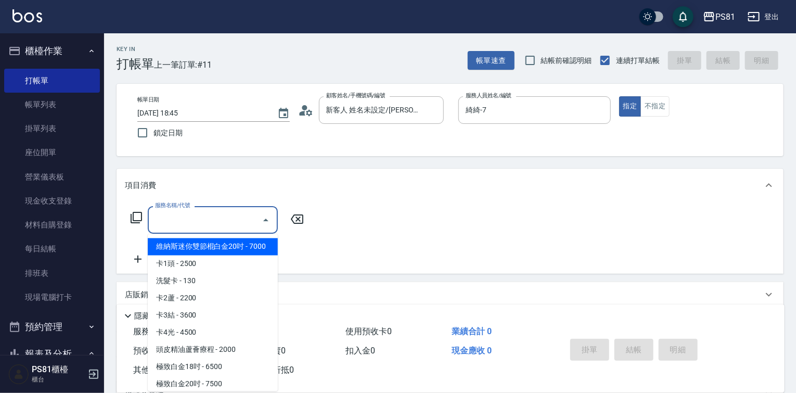
drag, startPoint x: 230, startPoint y: 219, endPoint x: 243, endPoint y: 217, distance: 12.6
click at [243, 218] on input "服務名稱/代號" at bounding box center [204, 220] width 105 height 18
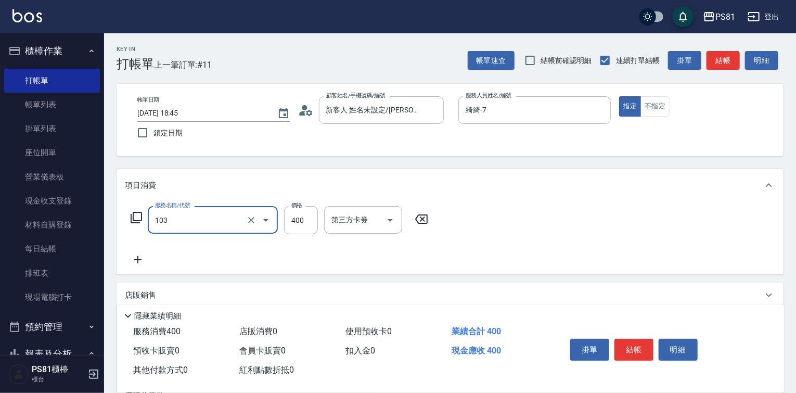
type input "C級洗剪400(103)"
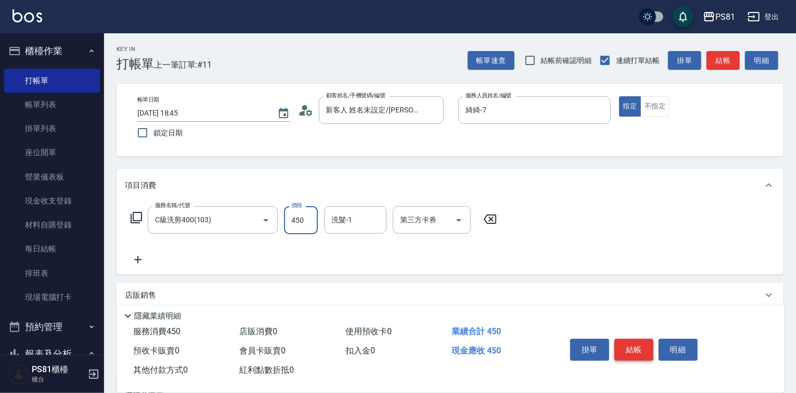
type input "450"
click at [648, 348] on button "結帳" at bounding box center [633, 350] width 39 height 22
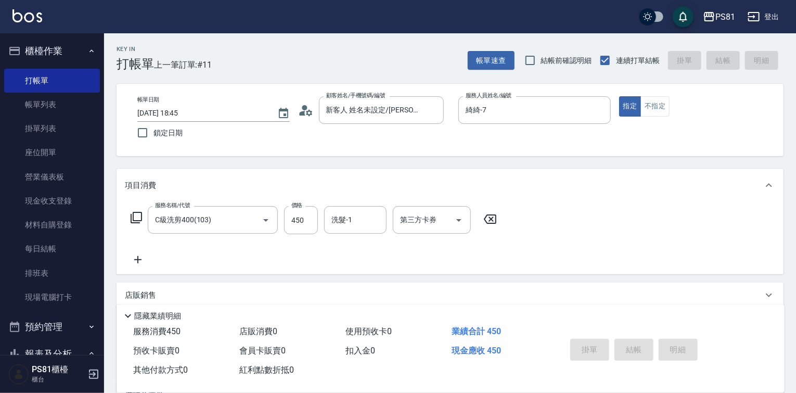
type input "[DATE] 18:49"
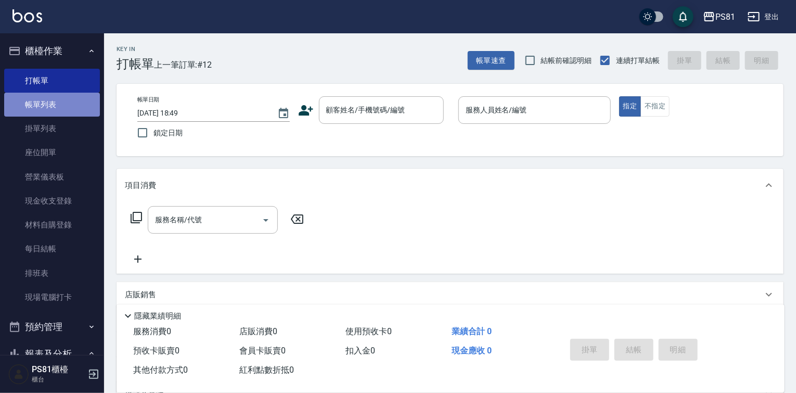
click at [55, 112] on link "帳單列表" at bounding box center [52, 105] width 96 height 24
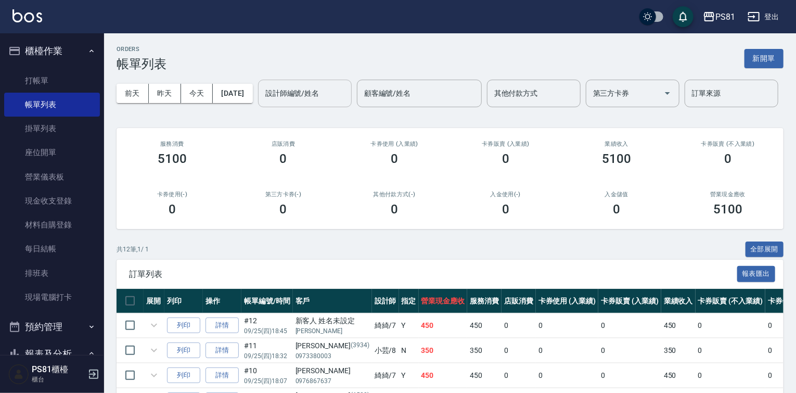
click at [263, 102] on input "設計師編號/姓名" at bounding box center [305, 93] width 84 height 18
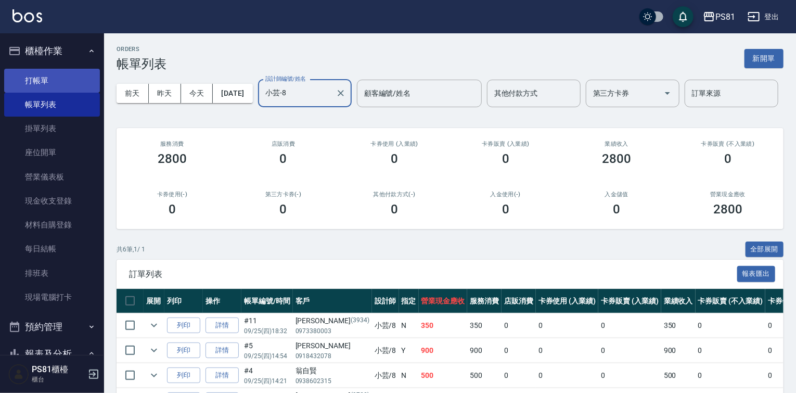
type input "小芸-8"
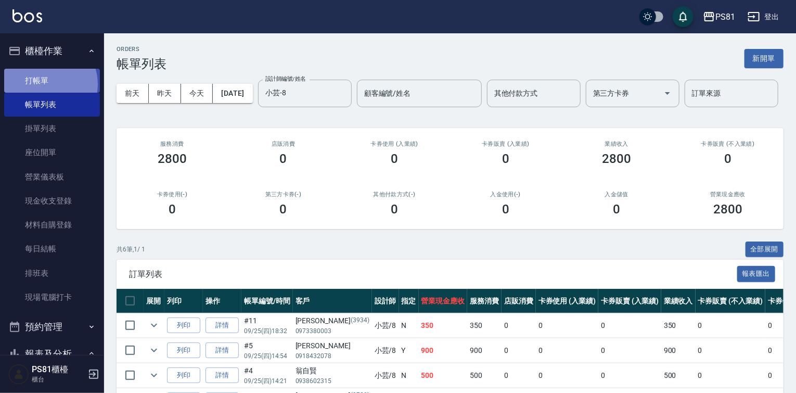
click at [47, 84] on link "打帳單" at bounding box center [52, 81] width 96 height 24
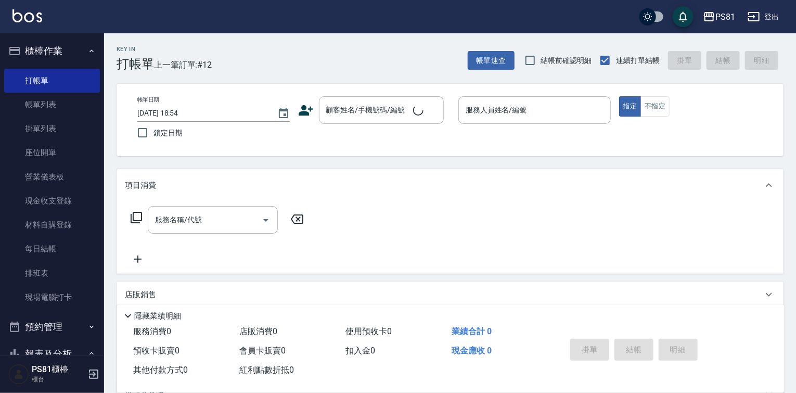
click at [131, 80] on div "Key In 打帳單 上一筆訂單:#12 帳單速查 結帳前確認明細 連續打單結帳 掛單 結帳 明細 帳單日期 [DATE] 18:54 鎖定日期 顧客姓名/手…" at bounding box center [450, 269] width 692 height 472
drag, startPoint x: 119, startPoint y: 60, endPoint x: 216, endPoint y: 73, distance: 98.7
click at [215, 74] on div "Key In 打帳單 上一筆訂單:#12 帳單速查 結帳前確認明細 連續打單結帳 掛單 結帳 明細 帳單日期 [DATE] 18:54 鎖定日期 顧客姓名/手…" at bounding box center [450, 269] width 692 height 472
click at [217, 70] on div "Key In 打帳單 上一筆訂單:#12 帳單速查 結帳前確認明細 連續打單結帳 掛單 結帳 明細" at bounding box center [444, 52] width 680 height 38
click at [197, 66] on span "上一筆訂單:#12" at bounding box center [183, 64] width 58 height 13
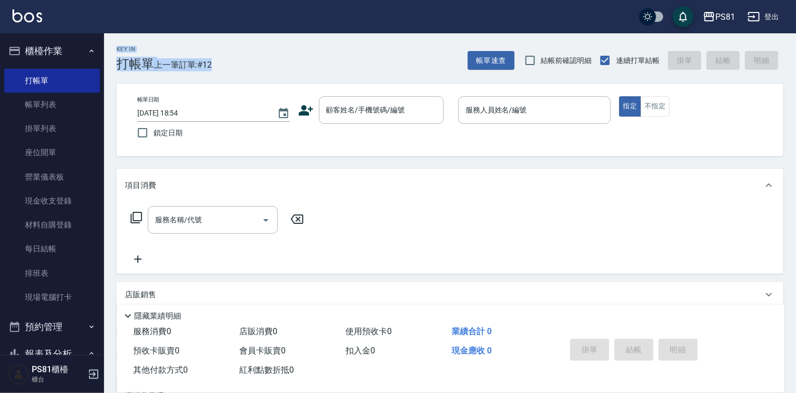
drag, startPoint x: 117, startPoint y: 47, endPoint x: 226, endPoint y: 61, distance: 109.6
click at [226, 61] on div "Key In 打帳單 上一筆訂單:#12 帳單速查 結帳前確認明細 連續打單結帳 掛單 結帳 明細" at bounding box center [444, 52] width 680 height 38
click at [386, 53] on div "Key In 打帳單 上一筆訂單:#12 帳單速查 結帳前確認明細 連續打單結帳 掛單 結帳 明細" at bounding box center [444, 52] width 680 height 38
drag, startPoint x: 112, startPoint y: 46, endPoint x: 226, endPoint y: 72, distance: 116.9
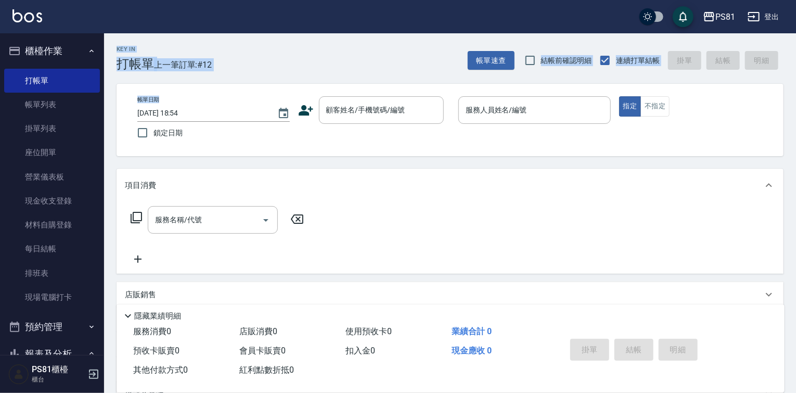
click at [225, 73] on div "Key In 打帳單 上一筆訂單:#12 帳單速查 結帳前確認明細 連續打單結帳 掛單 結帳 明細 帳單日期 [DATE] 18:54 鎖定日期 顧客姓名/手…" at bounding box center [450, 269] width 692 height 472
click at [234, 63] on div "Key In 打帳單 上一筆訂單:#12 帳單速查 結帳前確認明細 連續打單結帳 掛單 結帳 明細" at bounding box center [444, 52] width 680 height 38
